Goal: Task Accomplishment & Management: Use online tool/utility

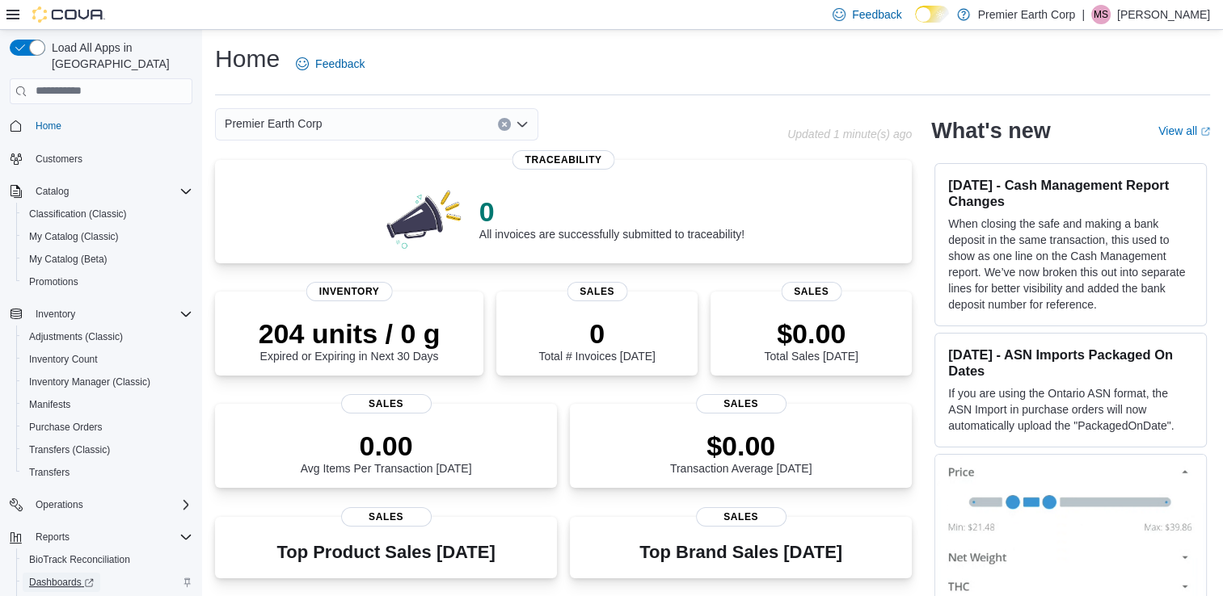
click at [74, 576] on span "Dashboards" at bounding box center [61, 582] width 65 height 13
click at [60, 144] on div "Customers" at bounding box center [101, 159] width 183 height 30
click at [60, 153] on span "Customers" at bounding box center [59, 159] width 47 height 13
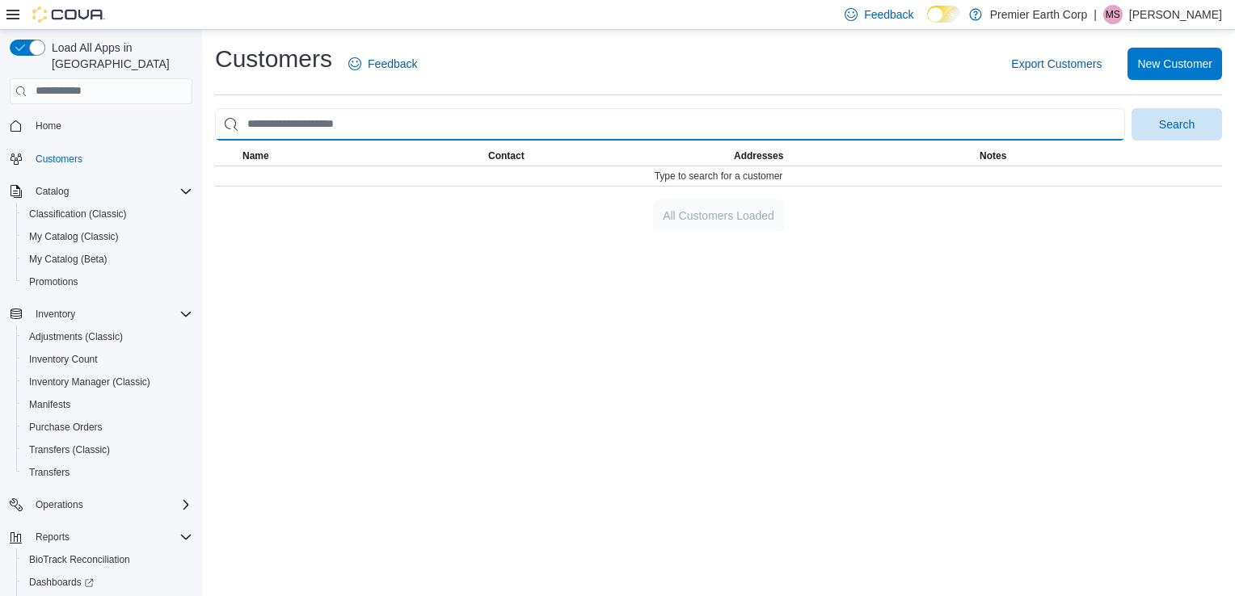
click at [303, 125] on input "search" at bounding box center [670, 124] width 910 height 32
click at [1131, 108] on button "Search" at bounding box center [1176, 124] width 91 height 32
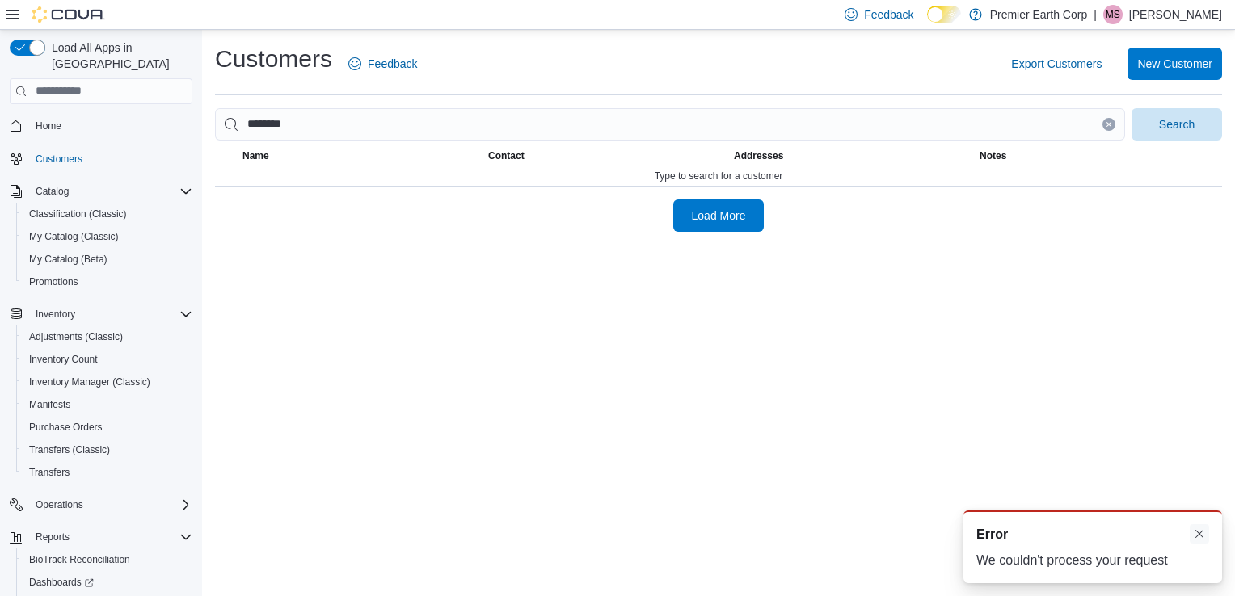
click at [1193, 530] on button "Dismiss toast" at bounding box center [1198, 533] width 19 height 19
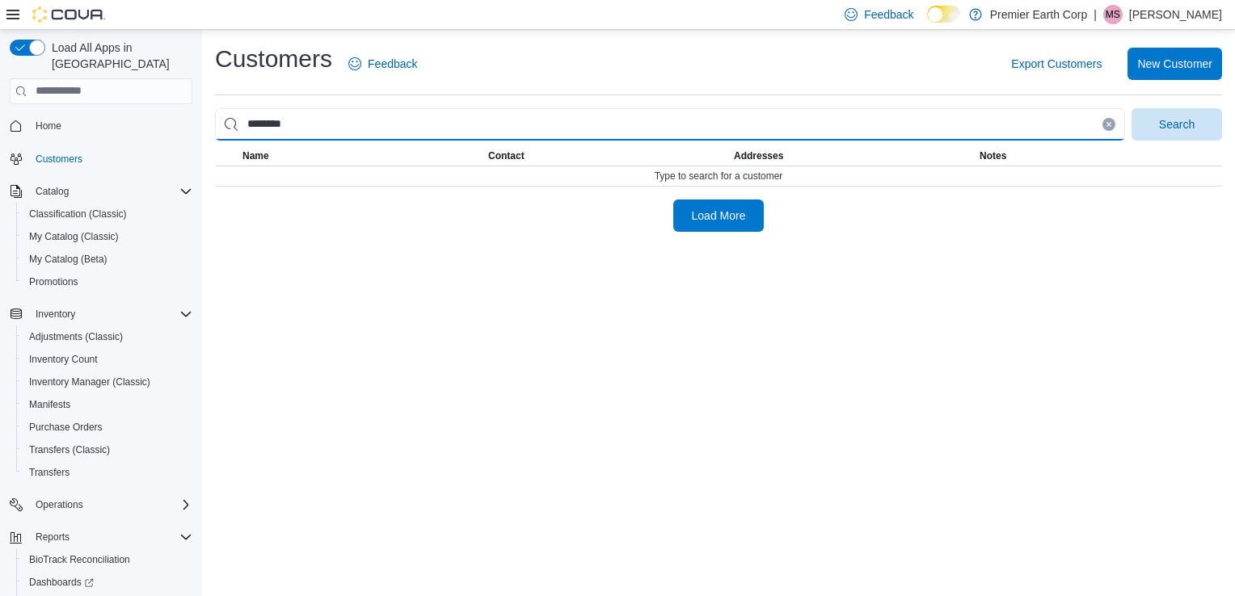
click at [335, 124] on input "********" at bounding box center [670, 124] width 910 height 32
click at [1131, 108] on button "Search" at bounding box center [1176, 124] width 91 height 32
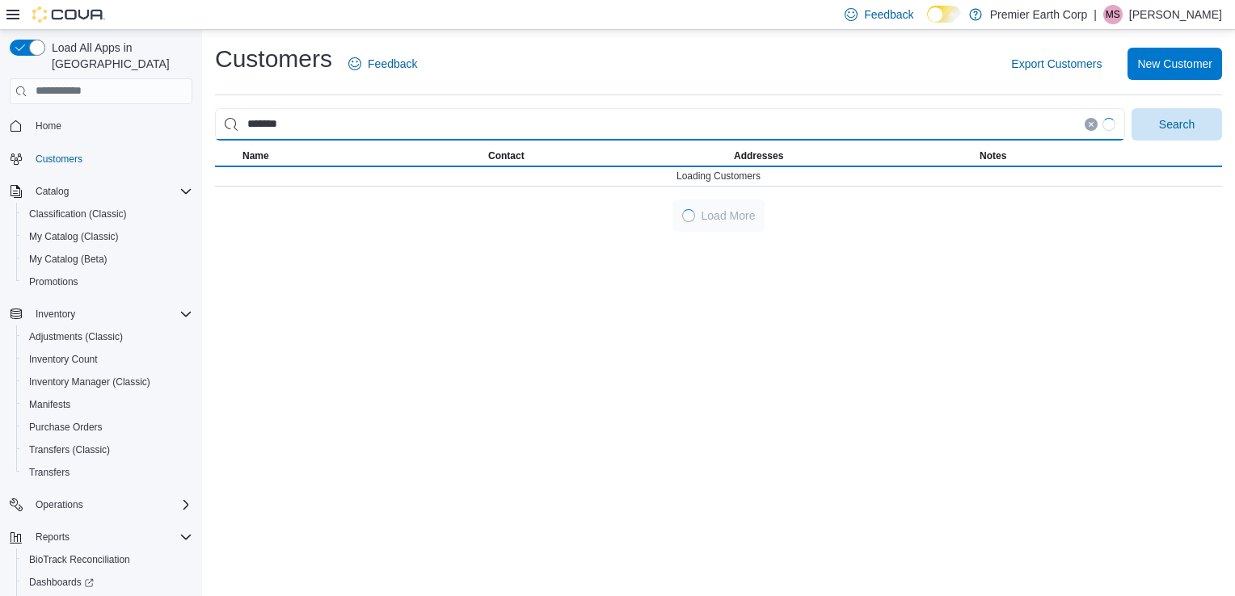
type input "********"
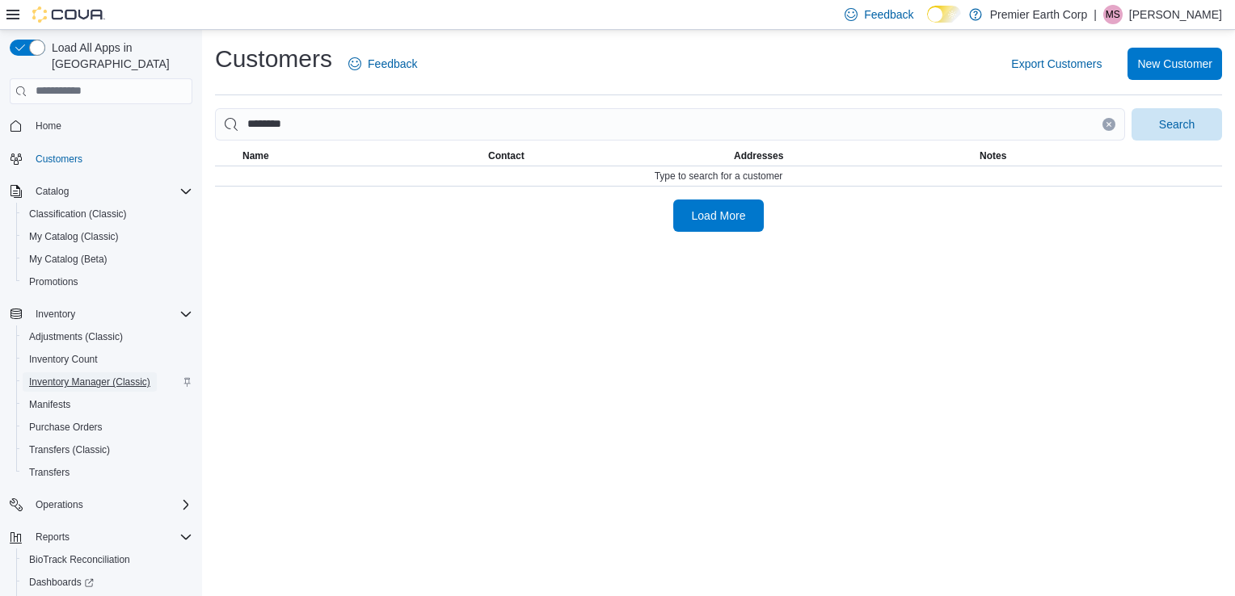
drag, startPoint x: 95, startPoint y: 368, endPoint x: 58, endPoint y: 365, distance: 36.4
click at [58, 376] on span "Inventory Manager (Classic)" at bounding box center [89, 382] width 121 height 13
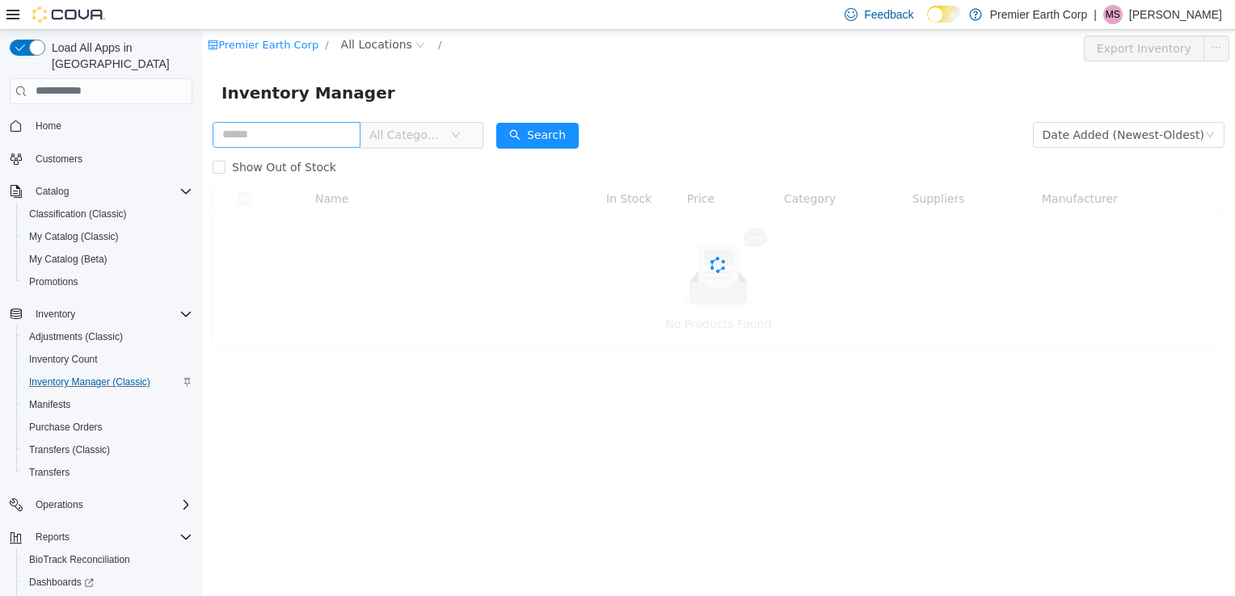
click at [320, 140] on input "text" at bounding box center [287, 134] width 148 height 26
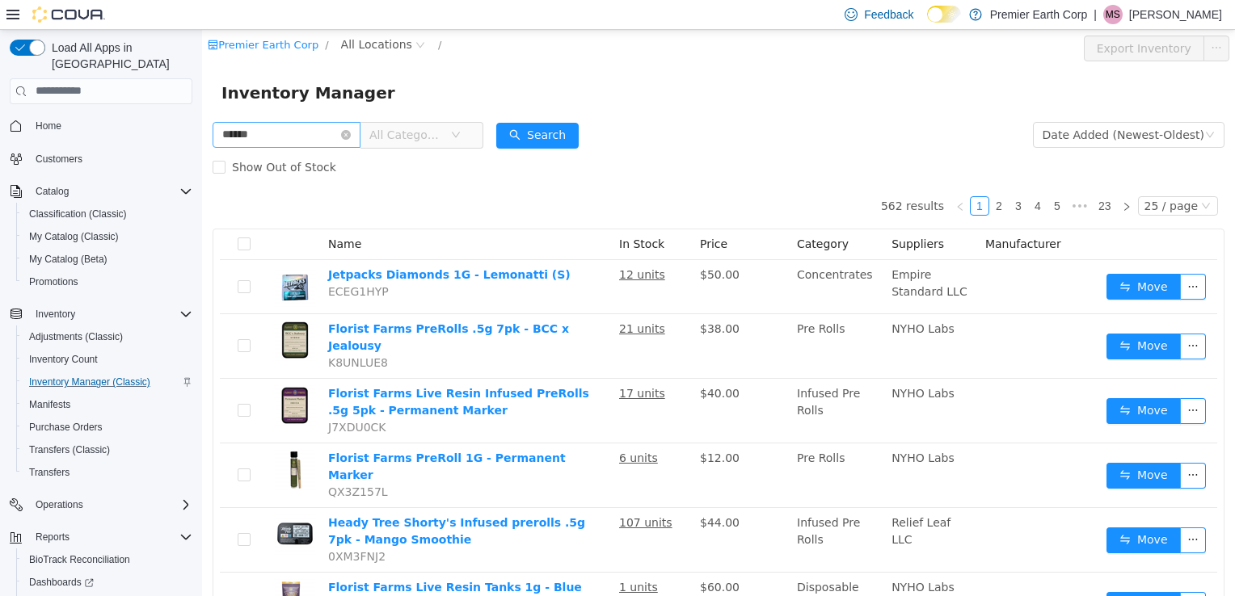
type input "******"
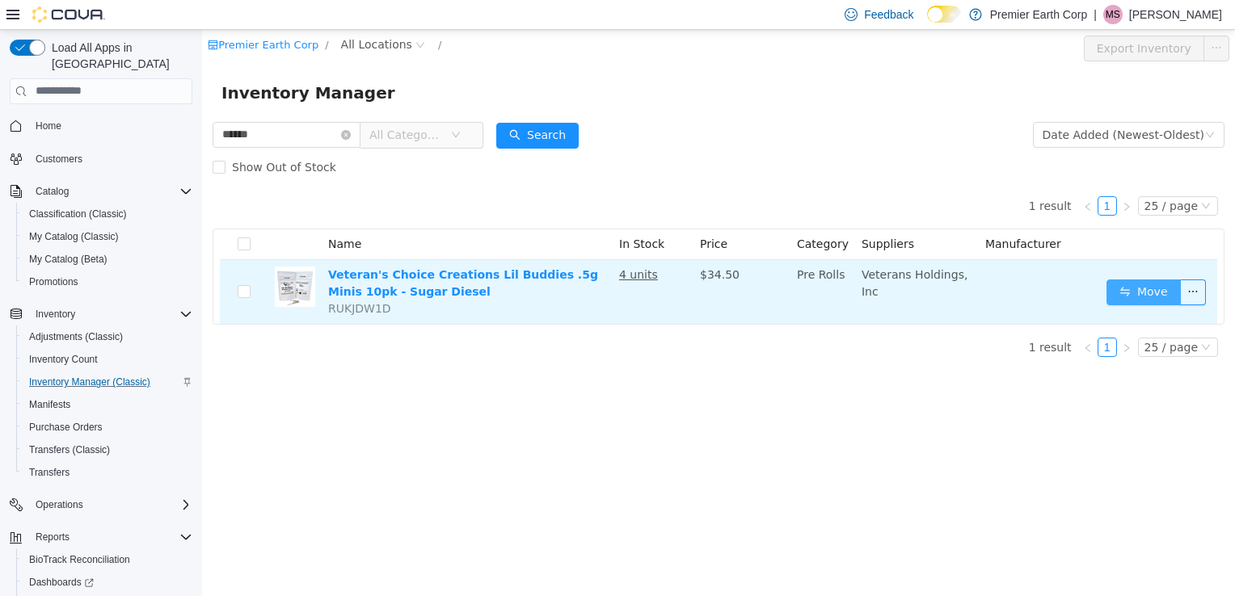
click at [1128, 286] on button "Move" at bounding box center [1143, 292] width 74 height 26
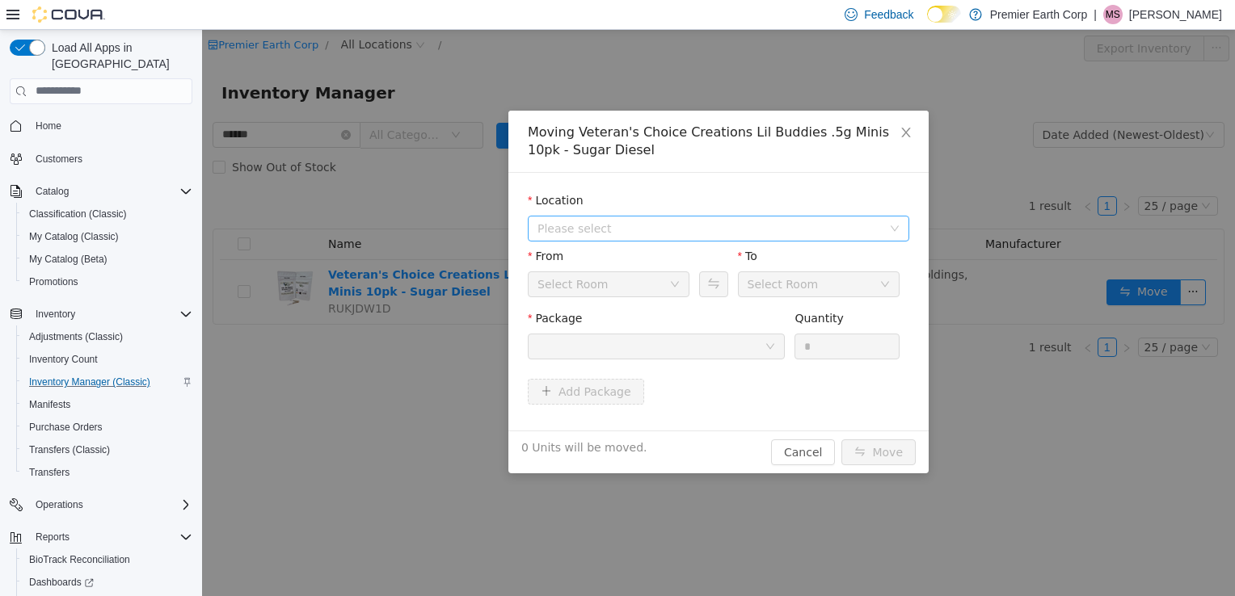
click at [609, 229] on span "Please select" at bounding box center [709, 228] width 344 height 16
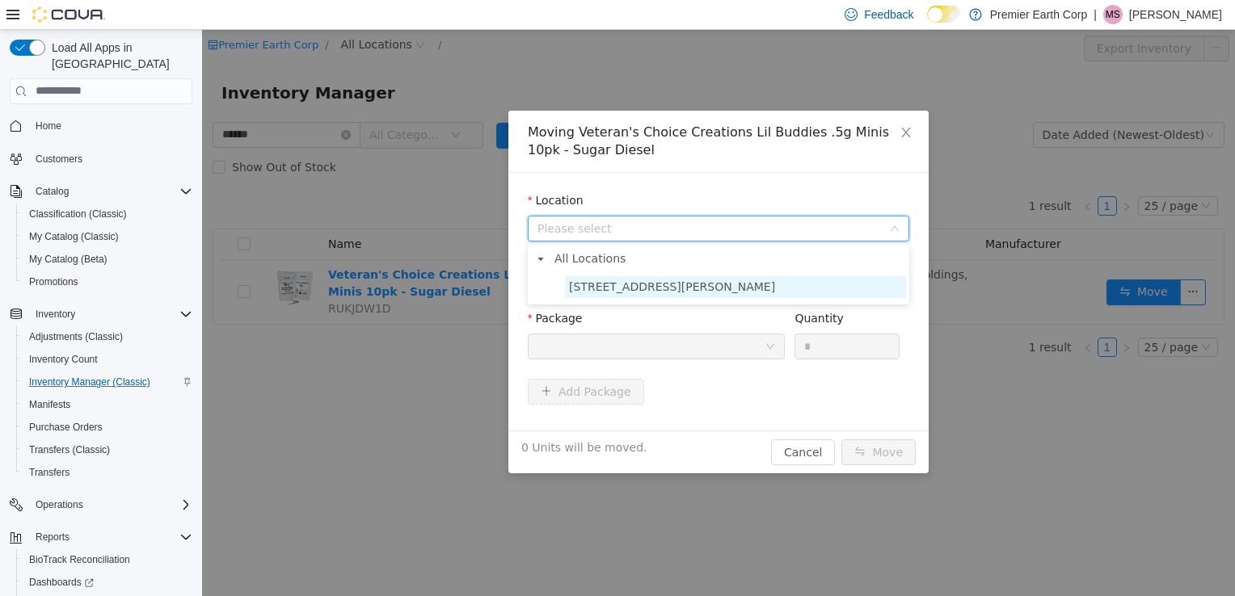
click at [613, 288] on span "[STREET_ADDRESS][PERSON_NAME]" at bounding box center [672, 286] width 206 height 13
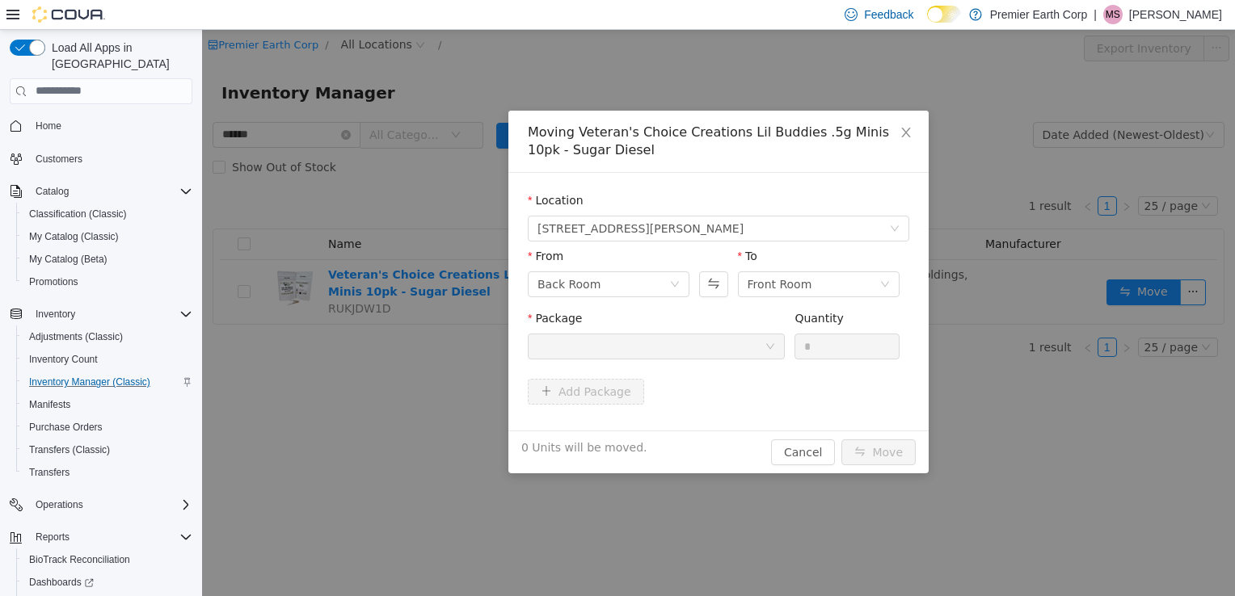
click at [614, 356] on div at bounding box center [650, 346] width 227 height 24
click at [895, 145] on span "Close" at bounding box center [905, 132] width 45 height 45
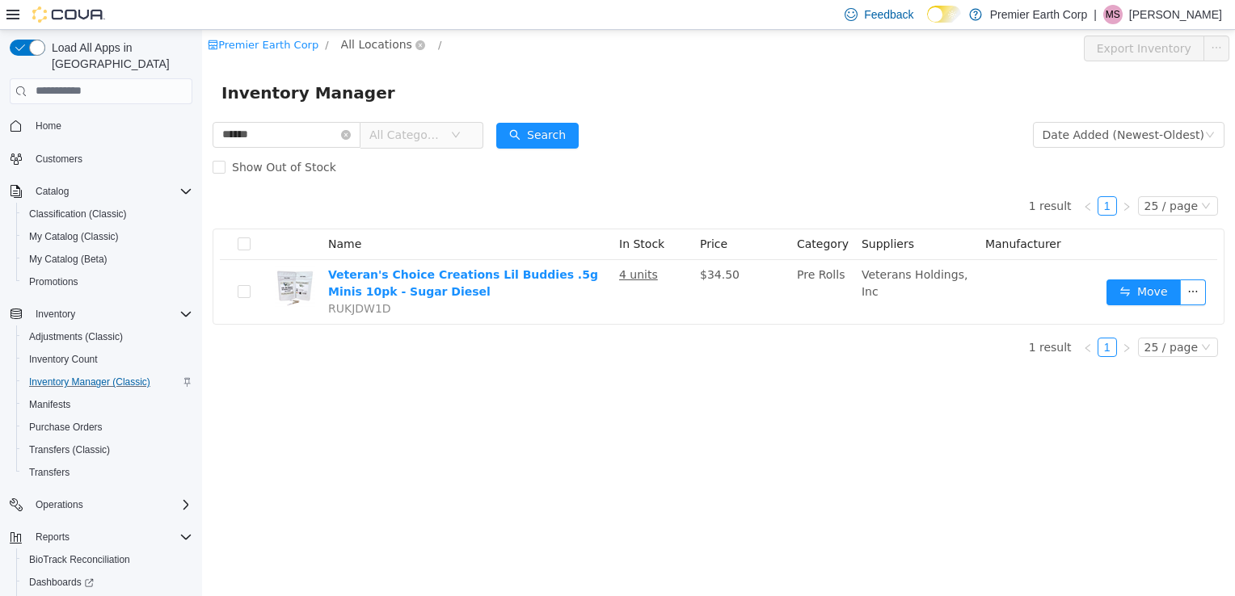
click at [353, 43] on span "All Locations" at bounding box center [376, 44] width 71 height 18
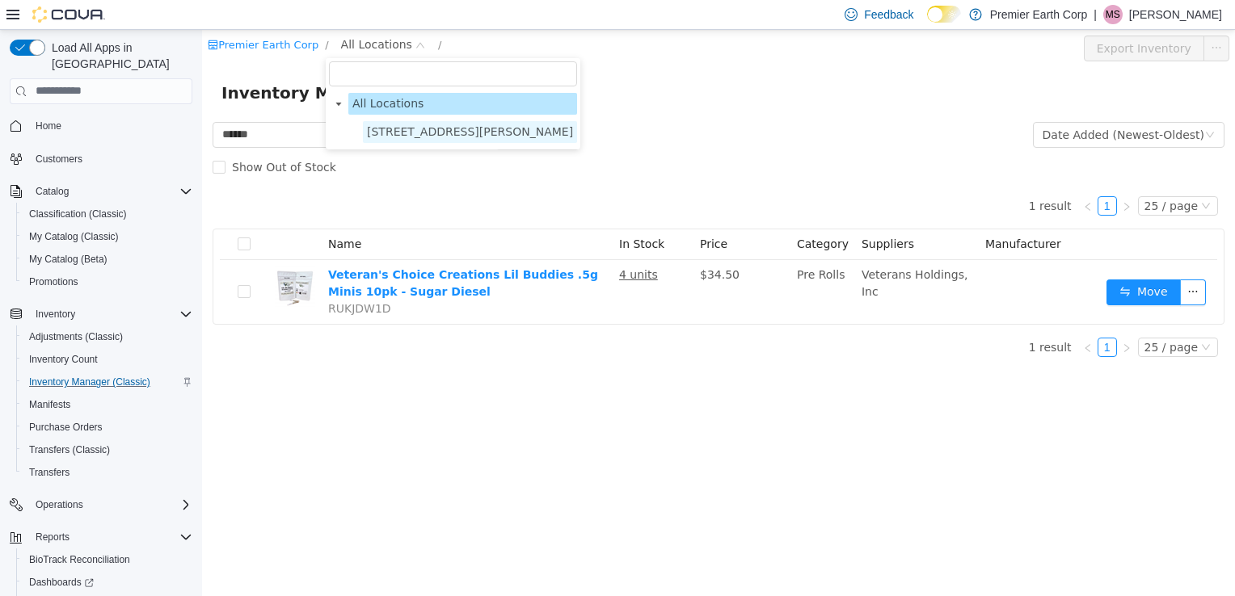
click at [415, 133] on span "[STREET_ADDRESS][PERSON_NAME]" at bounding box center [470, 130] width 206 height 13
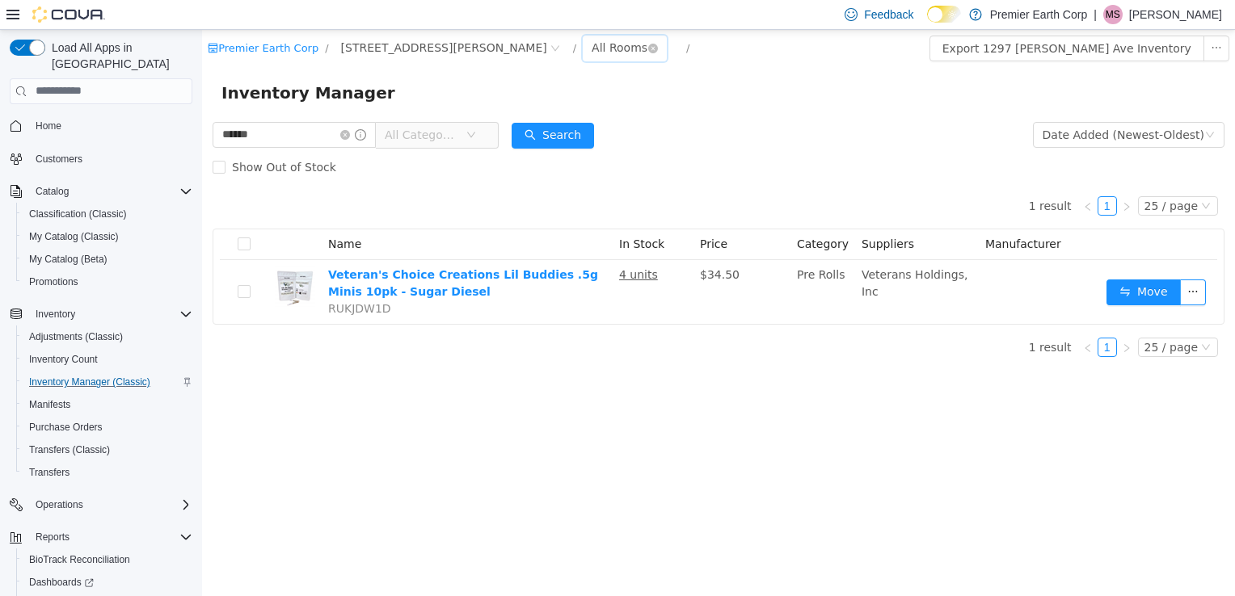
click at [591, 53] on div "All Rooms" at bounding box center [619, 47] width 56 height 24
click at [511, 116] on li "Front Room" at bounding box center [496, 106] width 97 height 26
drag, startPoint x: 58, startPoint y: 109, endPoint x: 92, endPoint y: 116, distance: 34.5
click at [58, 120] on span "Home" at bounding box center [49, 126] width 26 height 13
